Goal: Entertainment & Leisure: Consume media (video, audio)

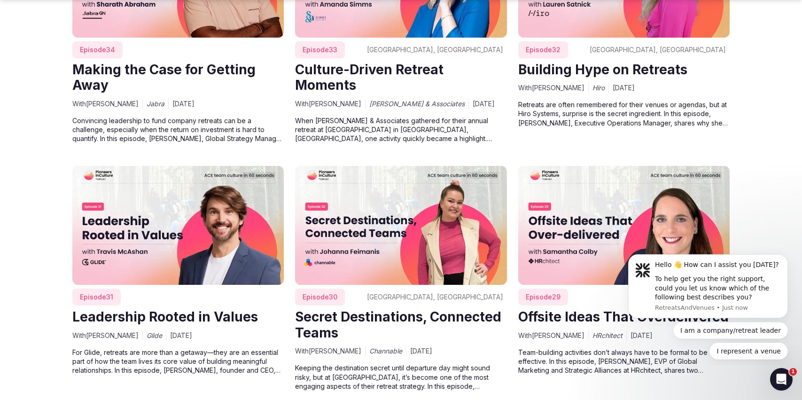
scroll to position [1568, 0]
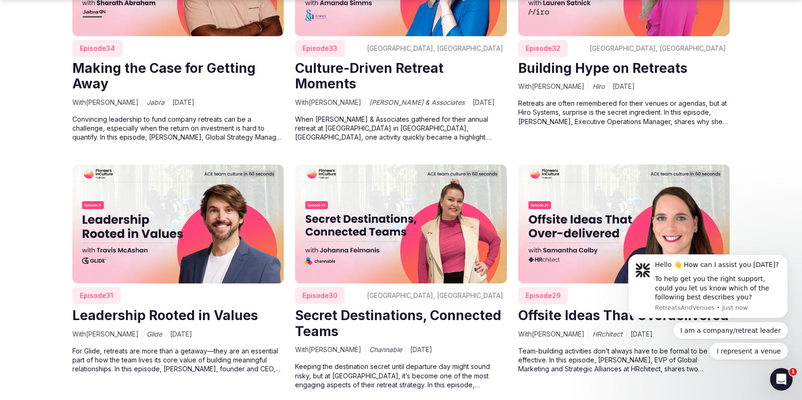
click at [203, 222] on img at bounding box center [178, 223] width 212 height 119
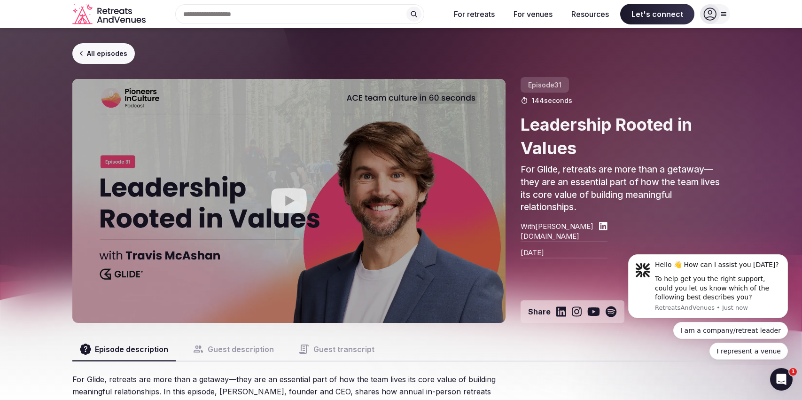
click at [286, 196] on icon "Play video" at bounding box center [289, 201] width 38 height 38
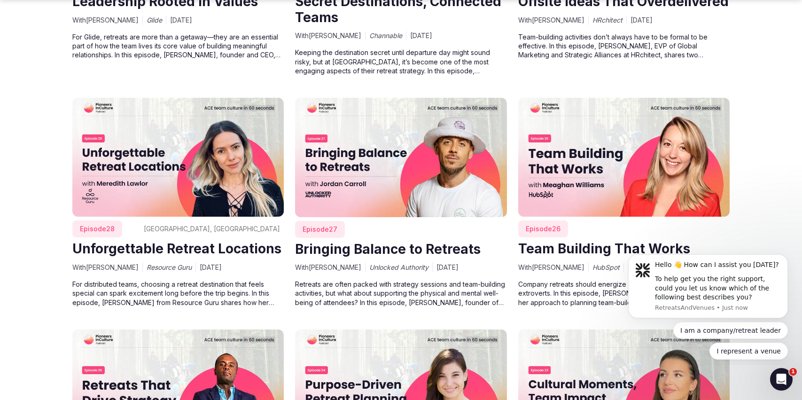
scroll to position [1883, 0]
click at [425, 156] on img at bounding box center [401, 156] width 212 height 119
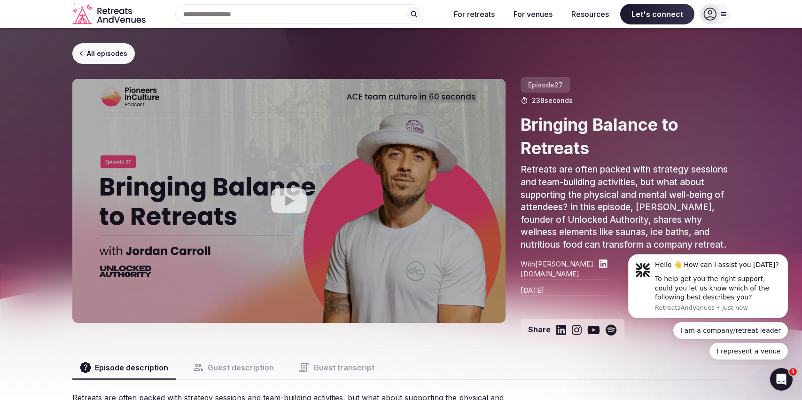
click at [291, 200] on icon "Play video" at bounding box center [289, 201] width 38 height 38
click at [291, 194] on icon "Play video" at bounding box center [289, 200] width 36 height 25
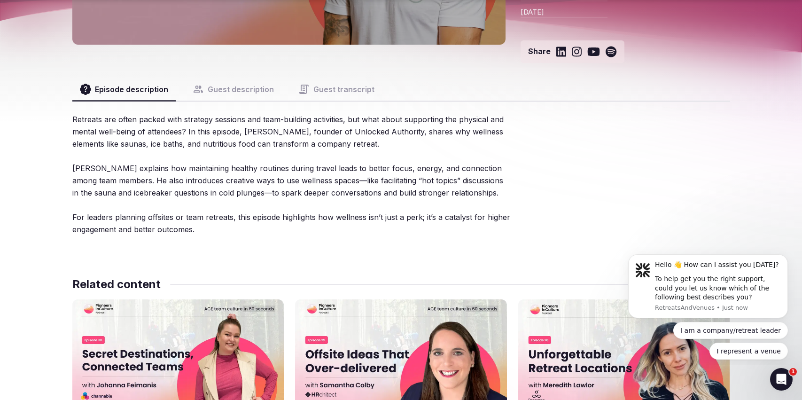
click at [266, 172] on div "Retreats are often packed with strategy sessions and team-building activities, …" at bounding box center [291, 174] width 438 height 122
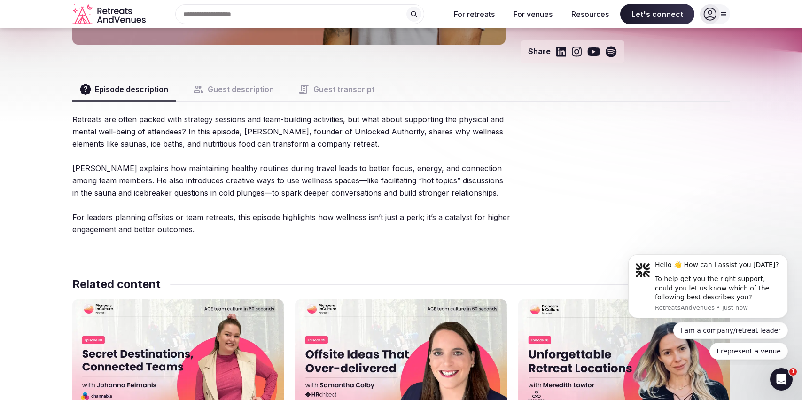
scroll to position [273, 0]
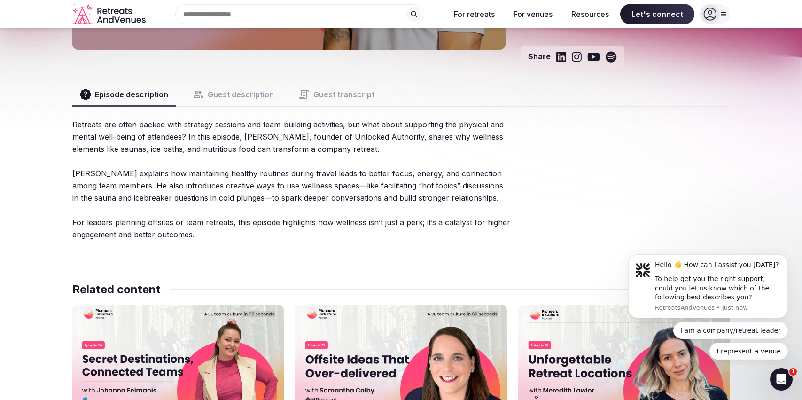
click at [243, 91] on button "Guest description" at bounding box center [233, 94] width 96 height 23
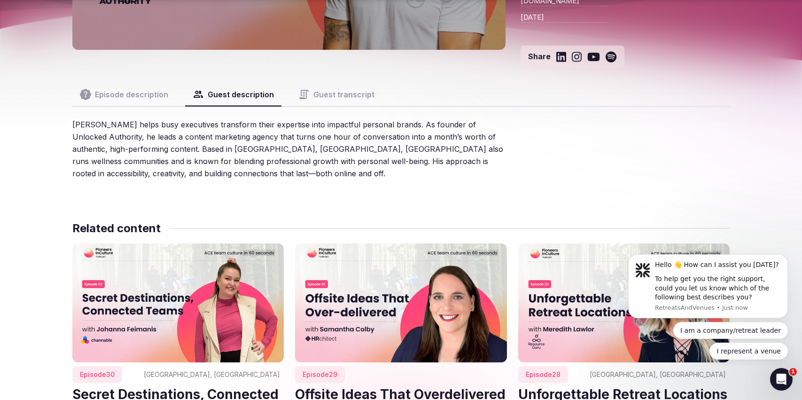
scroll to position [276, 0]
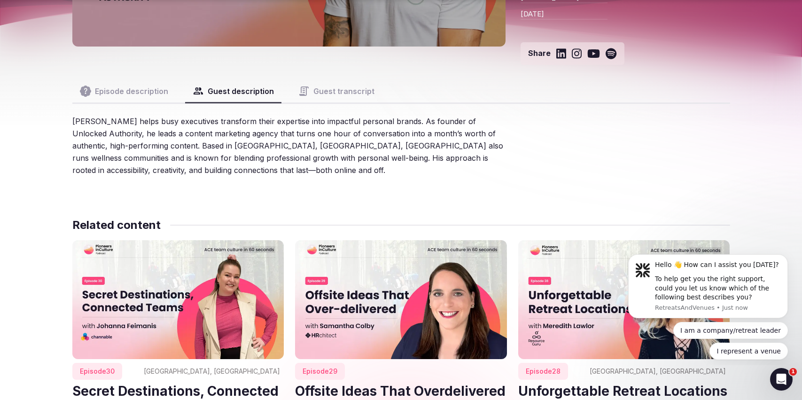
click at [138, 93] on button "Episode description" at bounding box center [123, 91] width 103 height 23
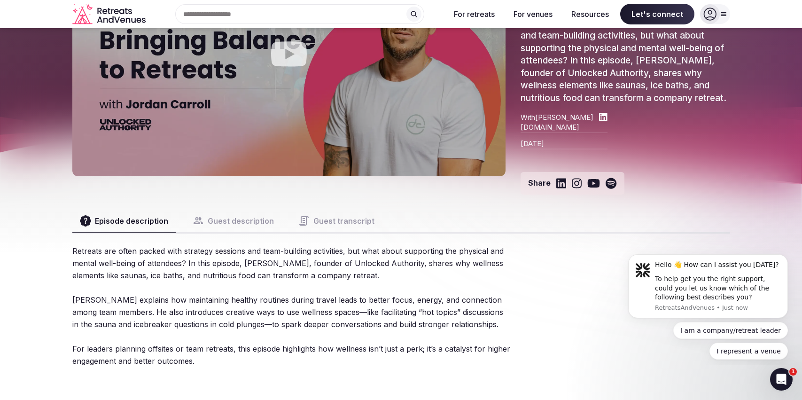
scroll to position [0, 0]
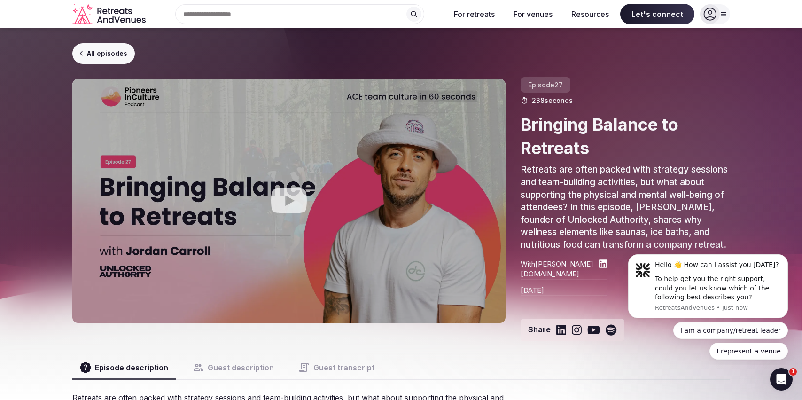
click at [299, 188] on icon "Play video" at bounding box center [289, 201] width 38 height 38
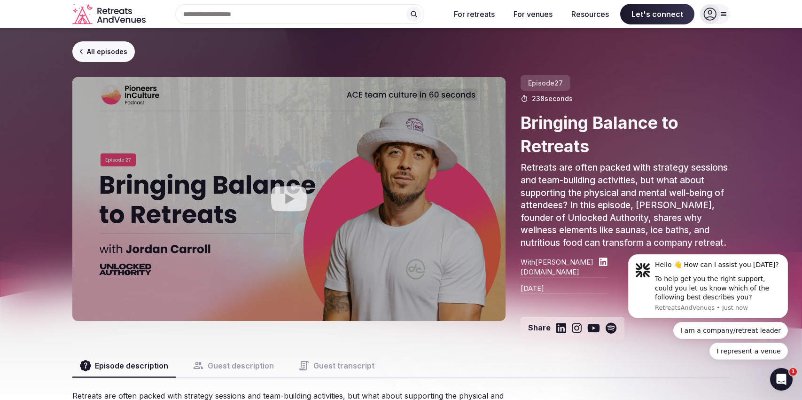
scroll to position [0, 0]
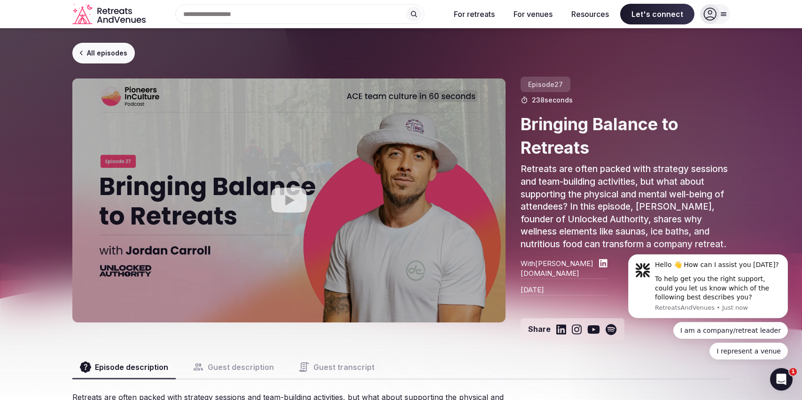
click at [334, 360] on button "Guest transcript" at bounding box center [336, 367] width 91 height 23
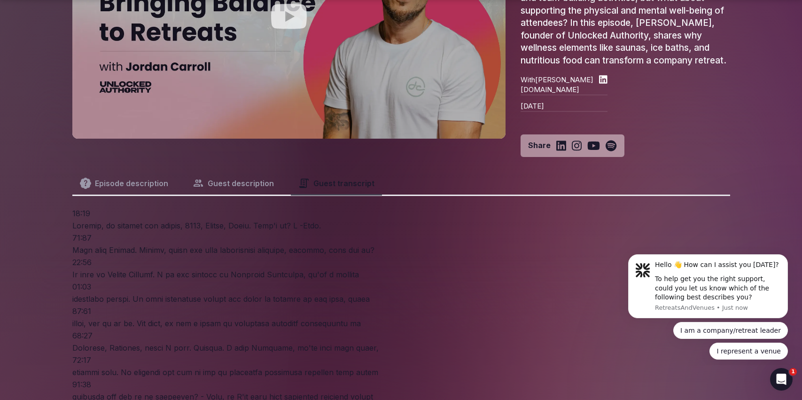
scroll to position [185, 0]
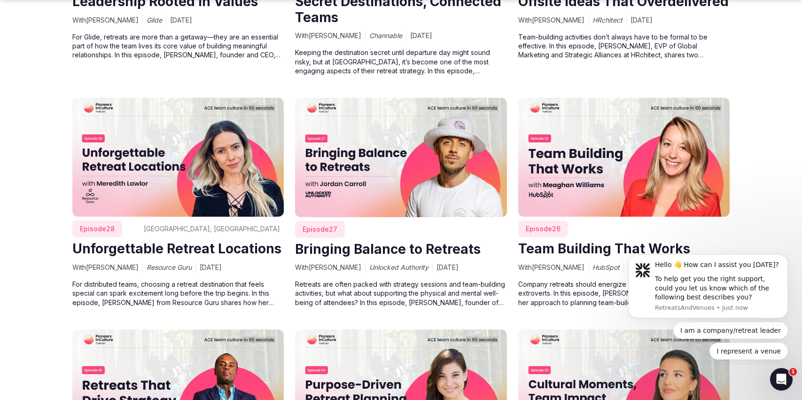
click at [384, 158] on img at bounding box center [401, 157] width 212 height 119
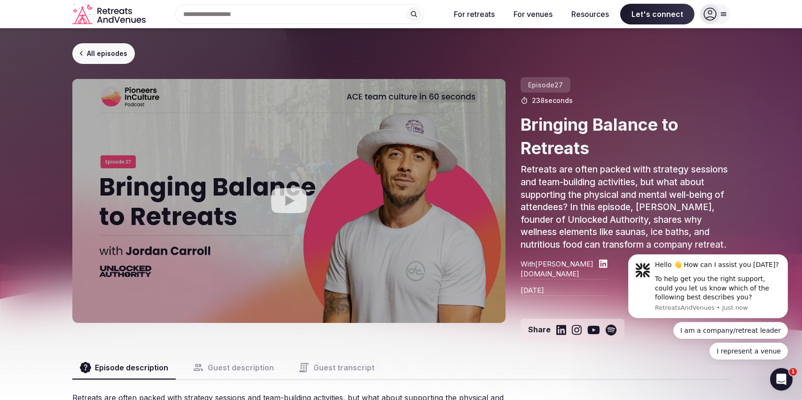
click at [295, 208] on icon "Play video" at bounding box center [289, 200] width 36 height 25
click at [293, 208] on icon "Play video" at bounding box center [289, 200] width 36 height 25
click at [596, 328] on icon "Share on Youtube" at bounding box center [594, 330] width 12 height 8
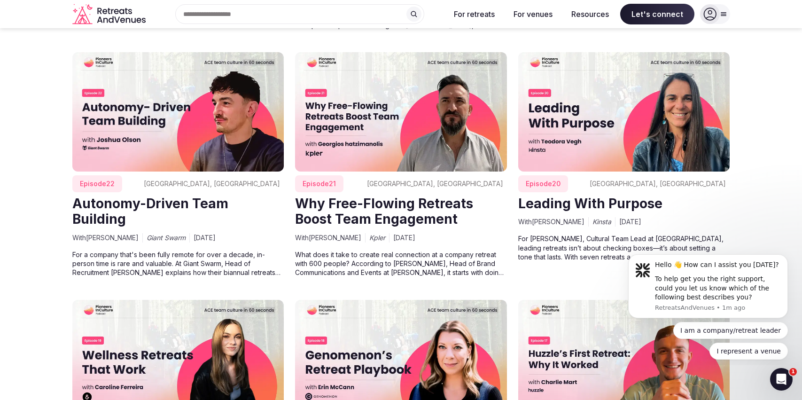
scroll to position [2397, 0]
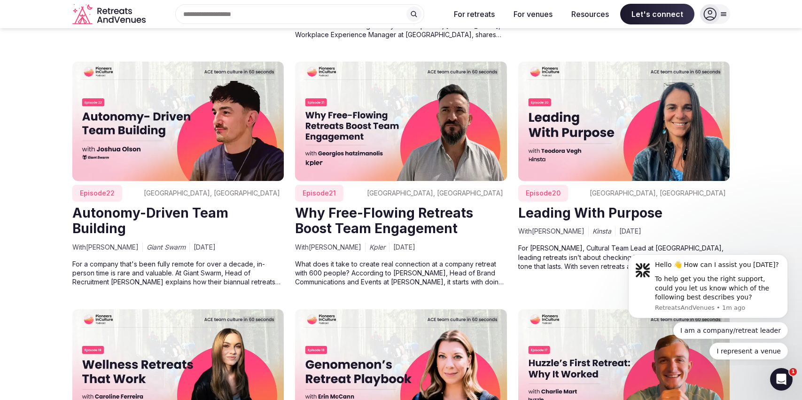
click at [604, 73] on img at bounding box center [624, 121] width 212 height 119
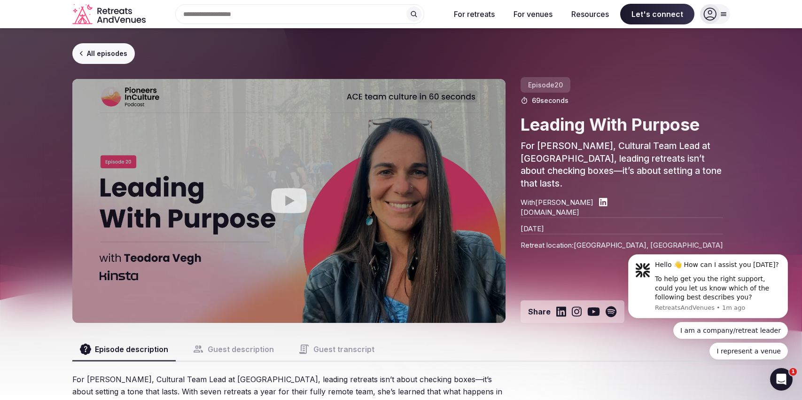
click at [314, 199] on button "Play video" at bounding box center [289, 201] width 434 height 244
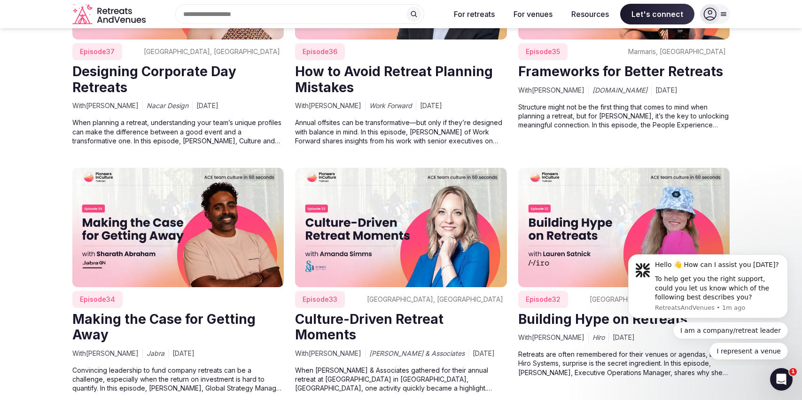
scroll to position [1298, 0]
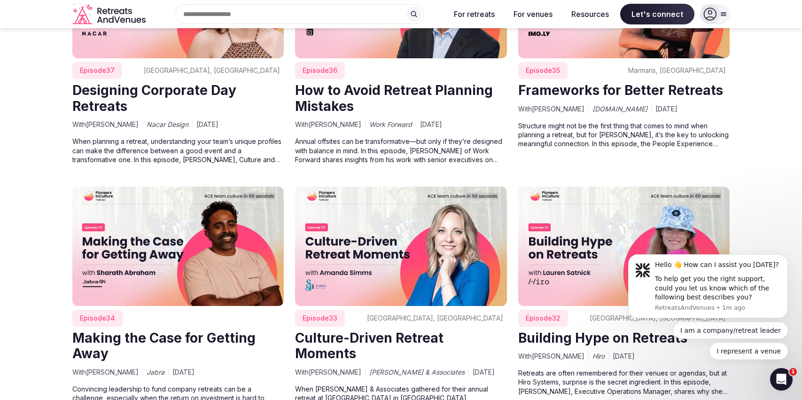
click at [228, 234] on img at bounding box center [178, 246] width 212 height 119
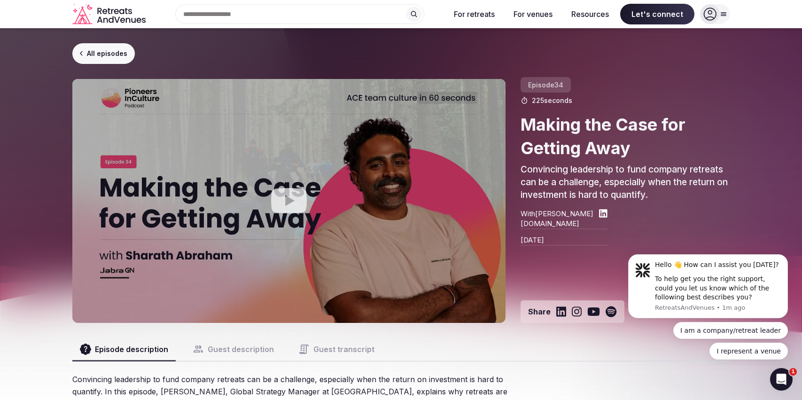
click at [290, 197] on icon "Play video" at bounding box center [289, 200] width 36 height 25
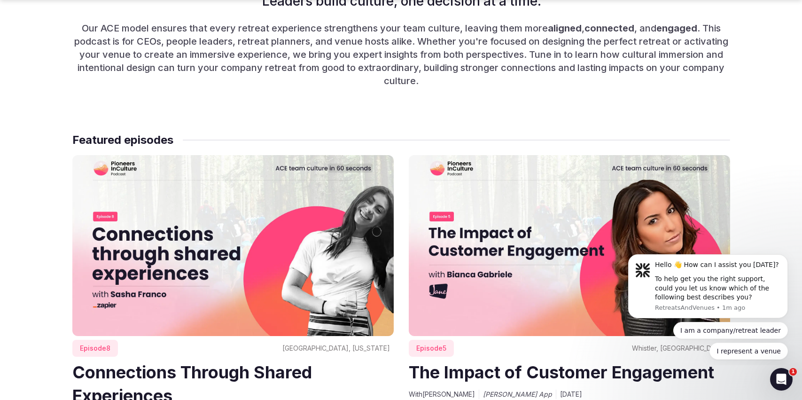
scroll to position [568, 0]
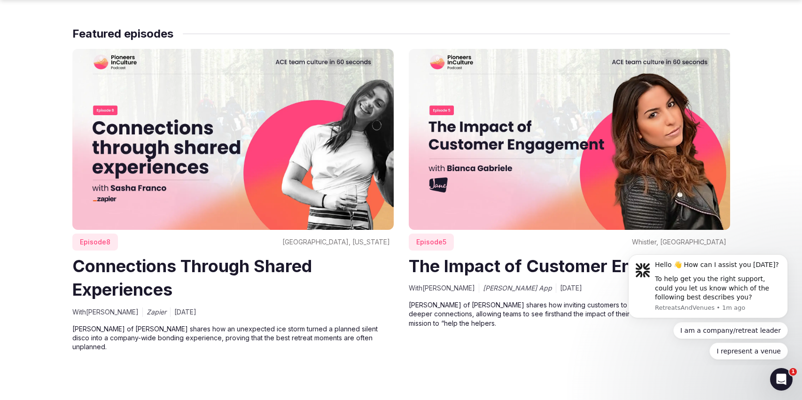
click at [529, 147] on img at bounding box center [569, 139] width 321 height 181
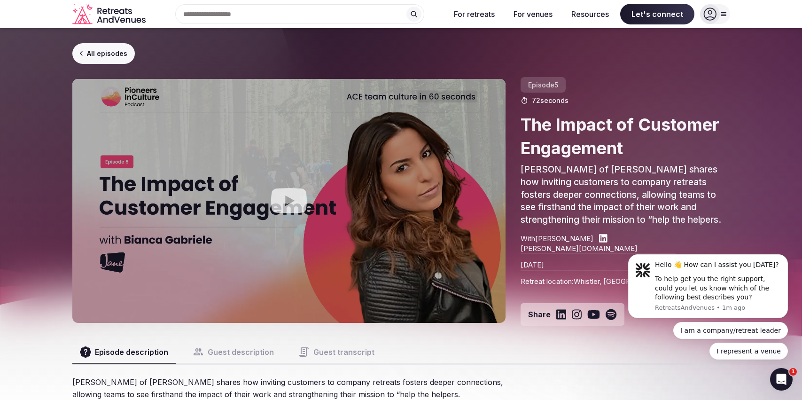
click at [279, 196] on icon "Play video" at bounding box center [289, 200] width 36 height 25
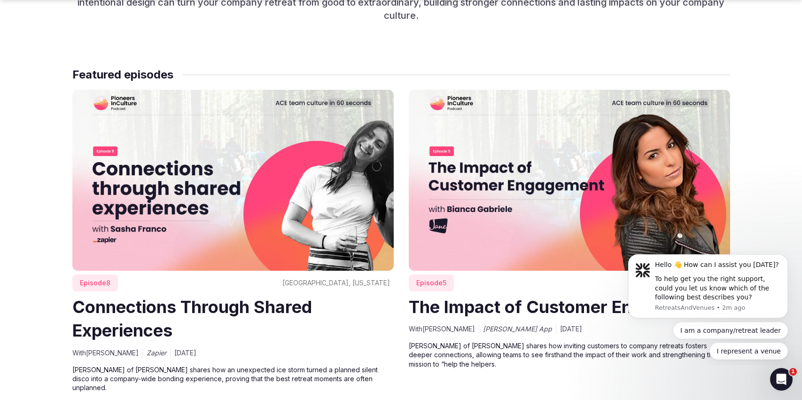
scroll to position [528, 0]
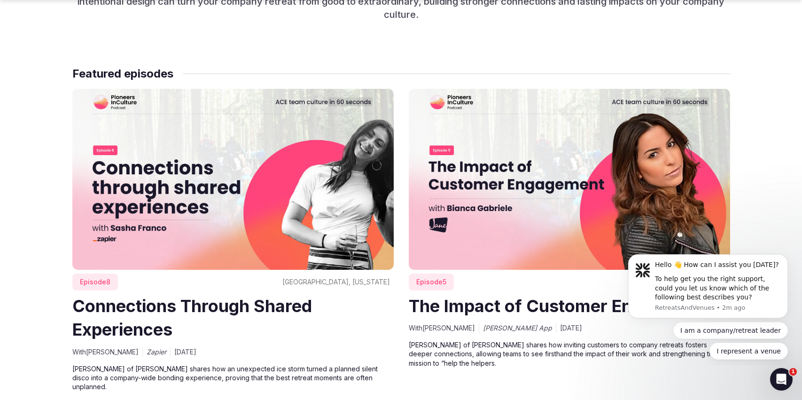
click at [242, 125] on img at bounding box center [232, 179] width 321 height 181
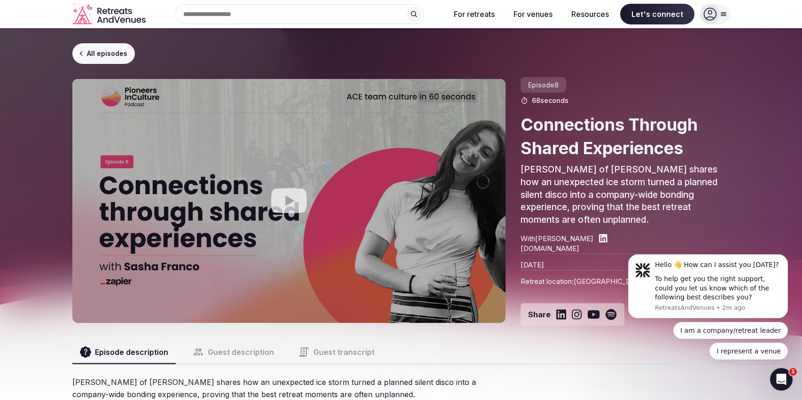
click at [292, 209] on icon "Play video" at bounding box center [289, 200] width 36 height 25
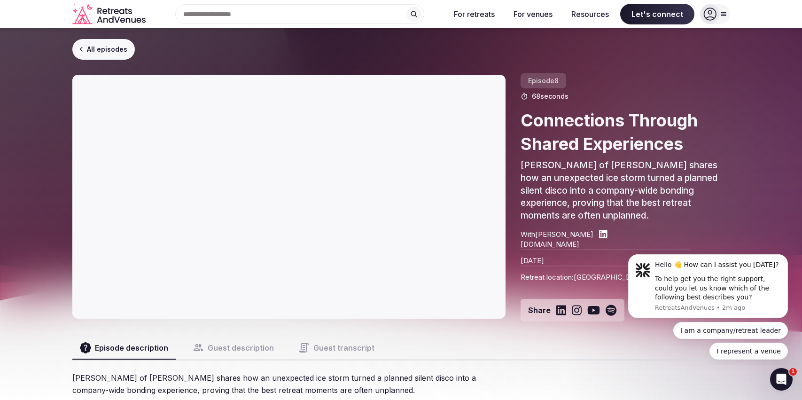
scroll to position [7, 0]
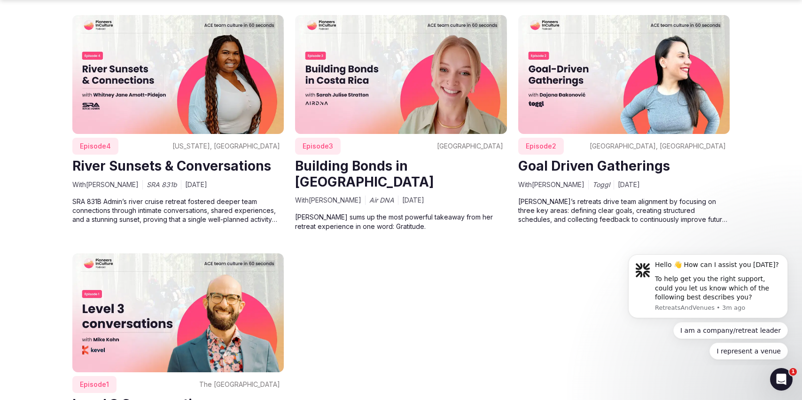
scroll to position [3927, 0]
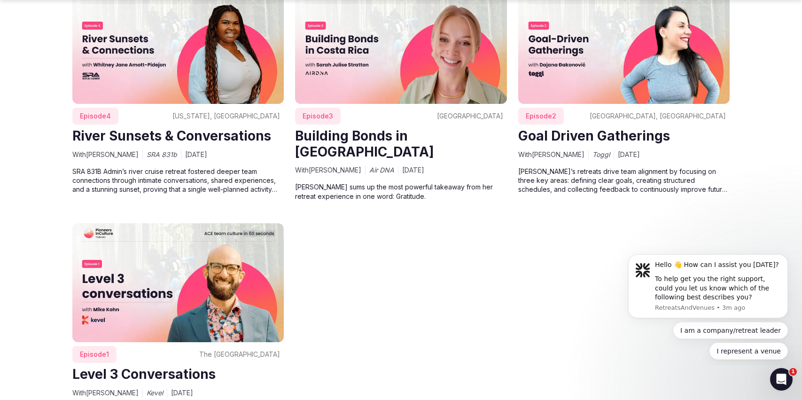
click at [206, 244] on img at bounding box center [178, 282] width 212 height 119
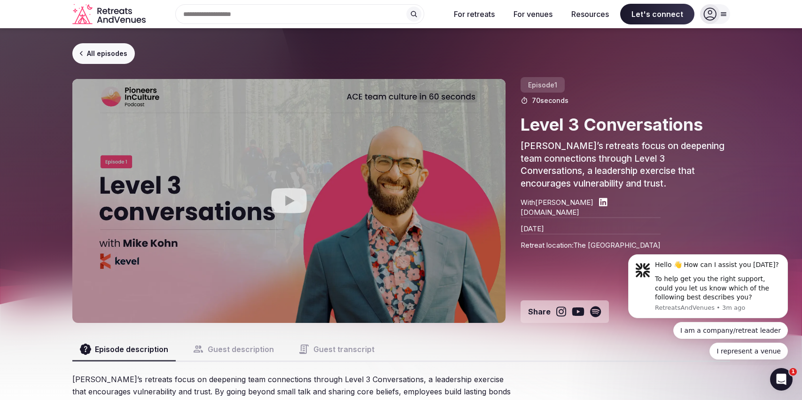
click at [296, 193] on icon "Play video" at bounding box center [289, 200] width 36 height 25
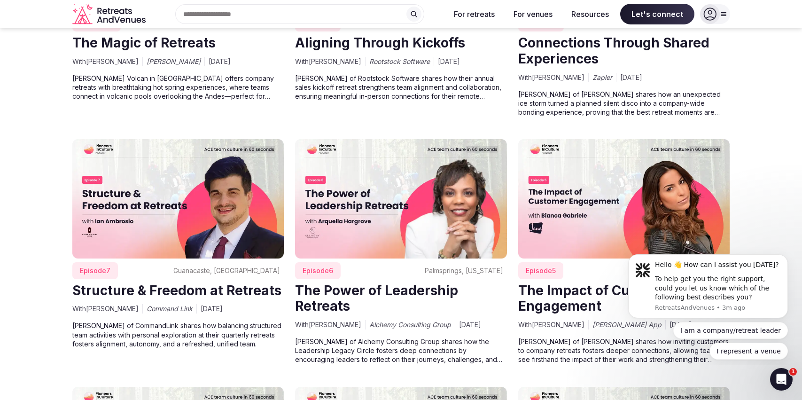
scroll to position [3519, 0]
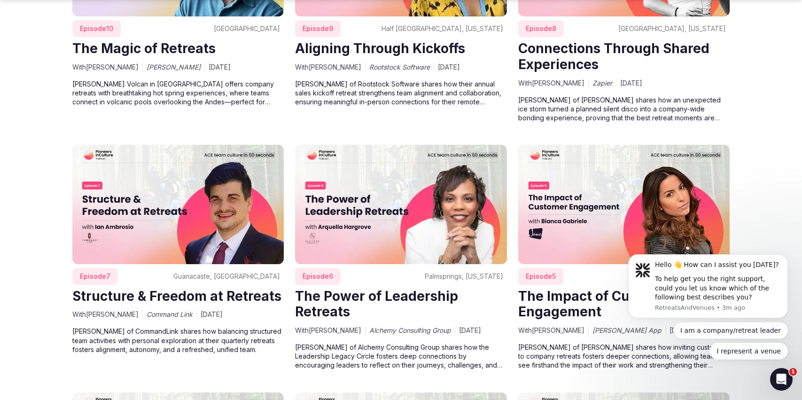
click at [190, 189] on img at bounding box center [178, 204] width 212 height 119
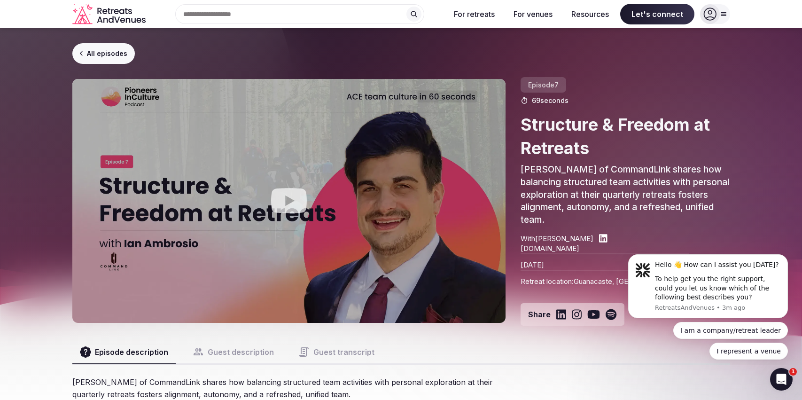
click at [299, 205] on icon "Play video" at bounding box center [289, 200] width 36 height 25
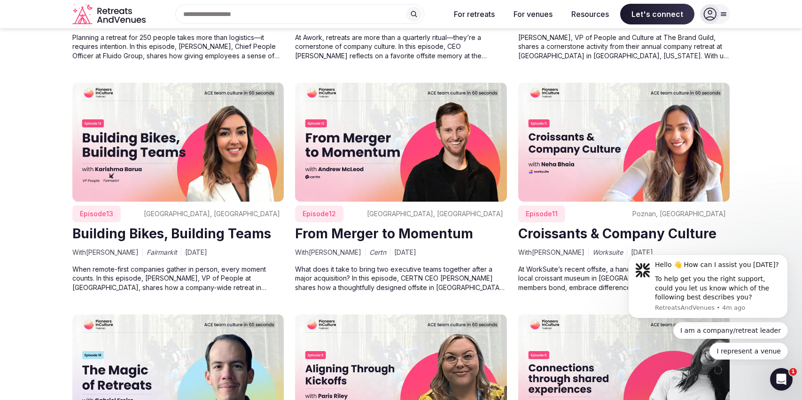
scroll to position [3065, 0]
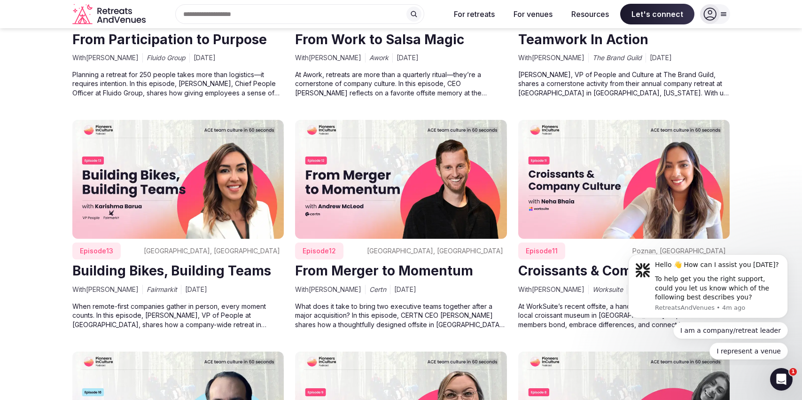
click at [407, 172] on img at bounding box center [401, 179] width 212 height 119
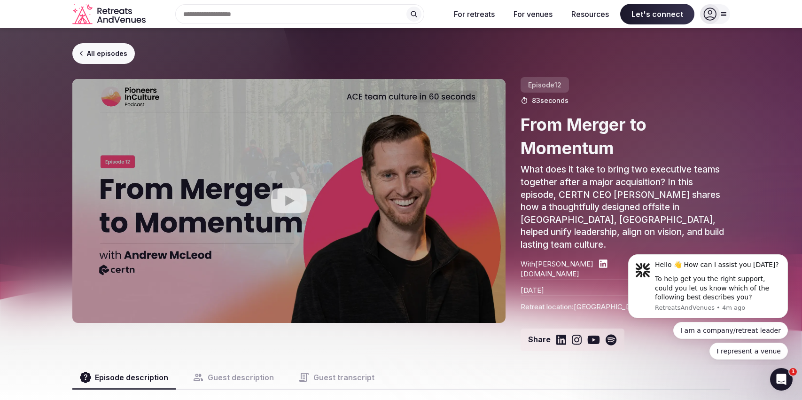
click at [287, 208] on icon "Play video" at bounding box center [289, 200] width 36 height 25
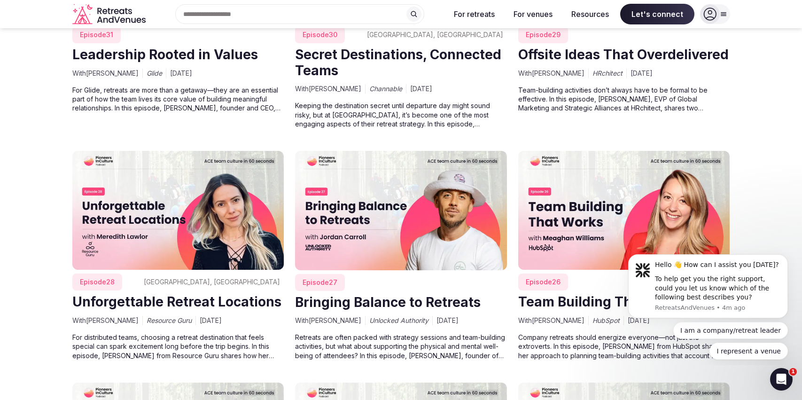
scroll to position [1800, 0]
